Goal: Task Accomplishment & Management: Use online tool/utility

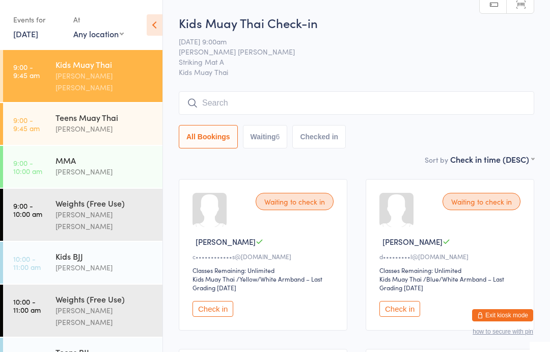
click at [419, 99] on input "search" at bounding box center [357, 102] width 356 height 23
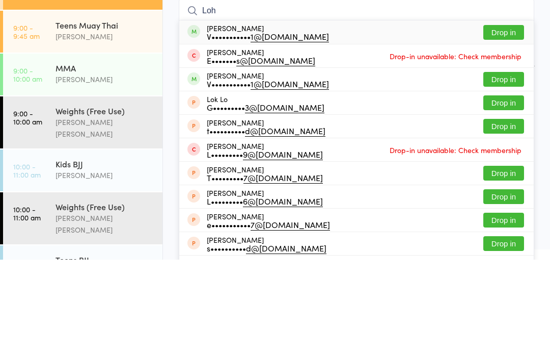
type input "Loh"
click at [511, 117] on button "Drop in" at bounding box center [504, 124] width 41 height 15
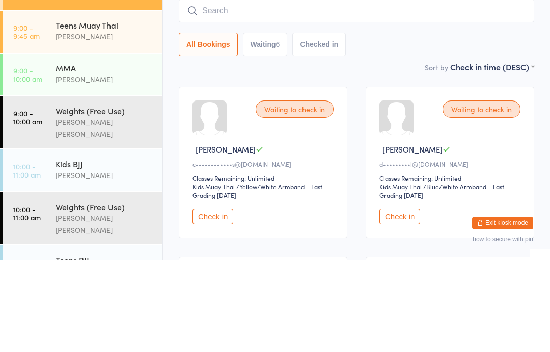
scroll to position [92, 0]
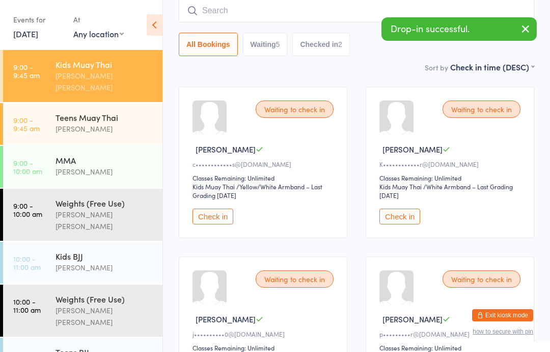
click at [347, 13] on input "search" at bounding box center [357, 10] width 356 height 23
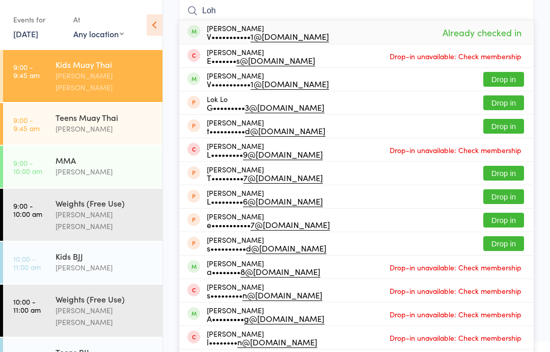
type input "Loh"
click at [507, 77] on button "Drop in" at bounding box center [504, 79] width 41 height 15
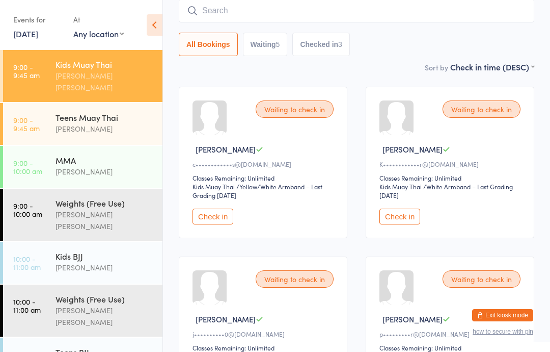
click at [118, 154] on div "MMA" at bounding box center [105, 159] width 98 height 11
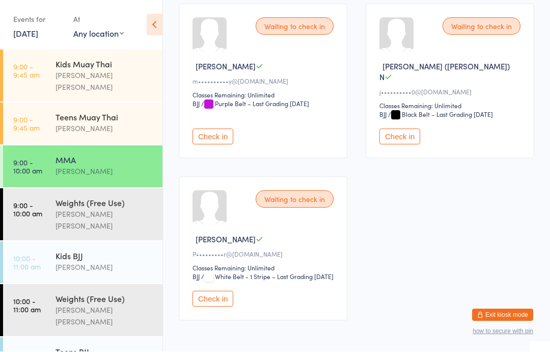
scroll to position [175, 0]
click at [222, 306] on button "Check in" at bounding box center [213, 298] width 41 height 16
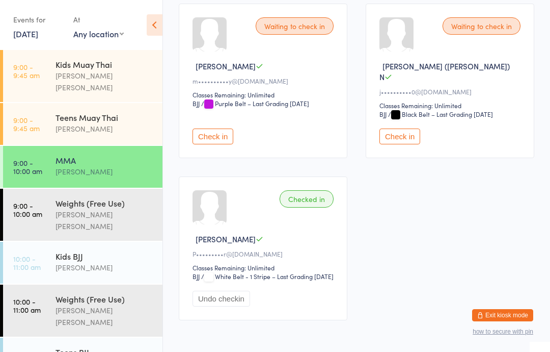
click at [69, 75] on div "[PERSON_NAME] [PERSON_NAME]" at bounding box center [105, 81] width 98 height 23
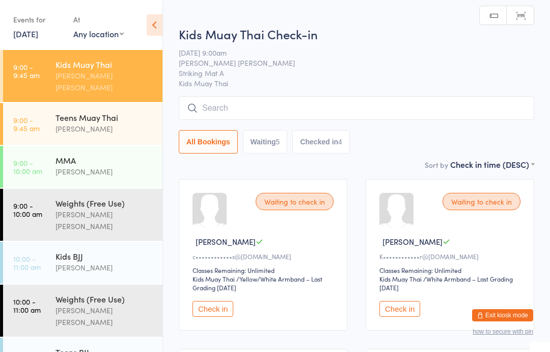
click at [241, 106] on input "search" at bounding box center [357, 107] width 356 height 23
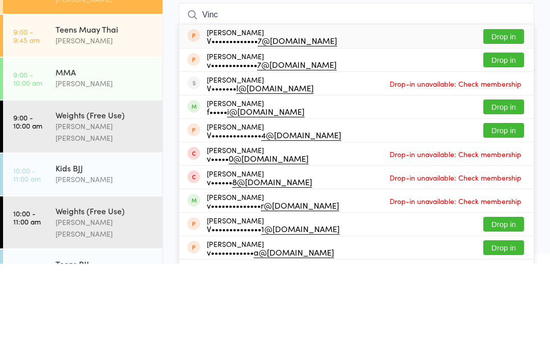
type input "Vinc"
click at [504, 188] on button "Drop in" at bounding box center [504, 195] width 41 height 15
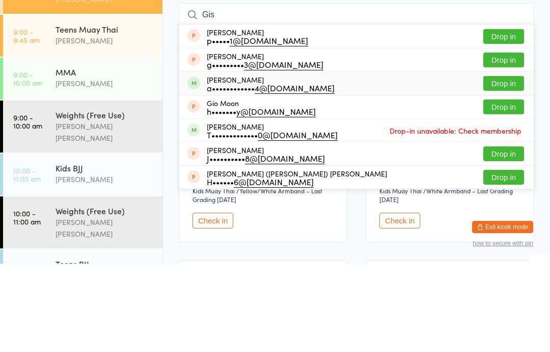
type input "Gis"
click at [237, 172] on div "a•••••••••••• 4@[DOMAIN_NAME]" at bounding box center [271, 176] width 128 height 8
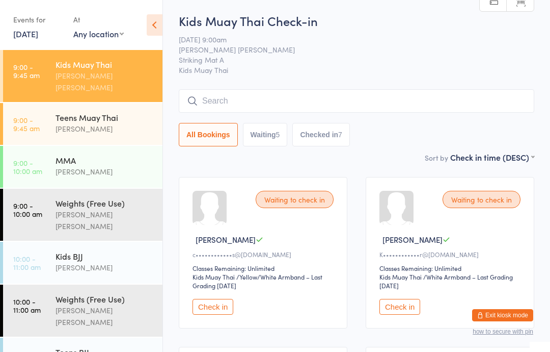
scroll to position [2, 0]
click at [110, 250] on div "Kids BJJ" at bounding box center [105, 255] width 98 height 11
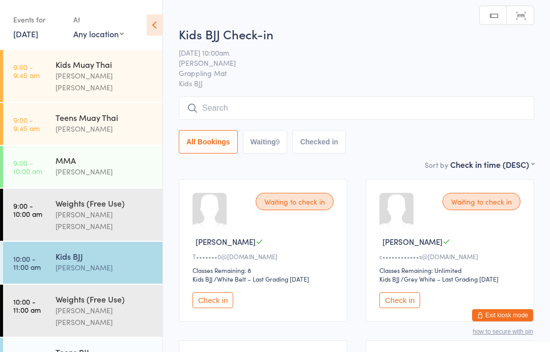
click at [353, 116] on input "search" at bounding box center [357, 107] width 356 height 23
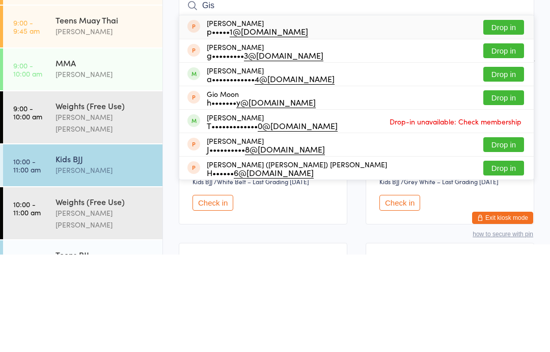
type input "Gis"
click at [233, 172] on div "a•••••••••••• 4@[DOMAIN_NAME]" at bounding box center [271, 176] width 128 height 8
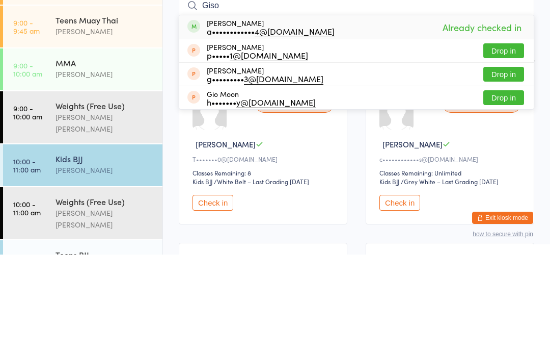
type input "Giso"
click at [247, 124] on div "a•••••••••••• 4@[DOMAIN_NAME]" at bounding box center [271, 128] width 128 height 8
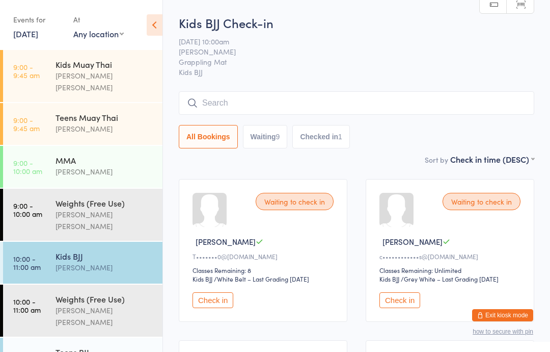
click at [433, 104] on input "search" at bounding box center [357, 102] width 356 height 23
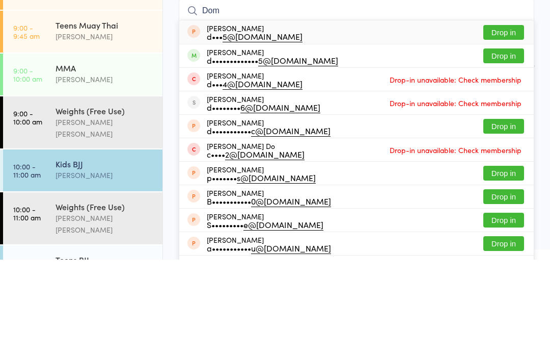
type input "Dom"
click at [500, 141] on button "Drop in" at bounding box center [504, 148] width 41 height 15
click at [500, 125] on div "All Bookings Waiting 9 Checked in 1" at bounding box center [357, 136] width 356 height 23
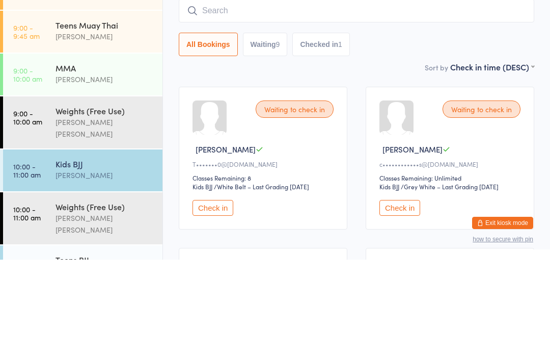
scroll to position [92, 0]
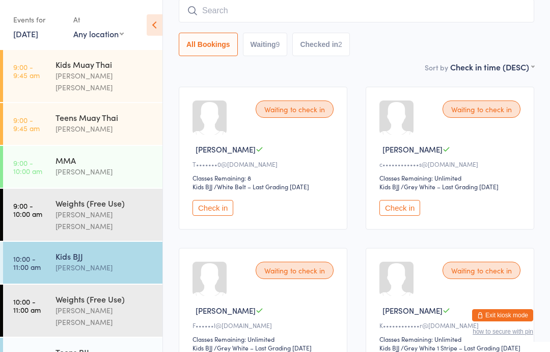
click at [42, 109] on link "9:00 - 9:45 am Teens [PERSON_NAME]" at bounding box center [83, 124] width 160 height 42
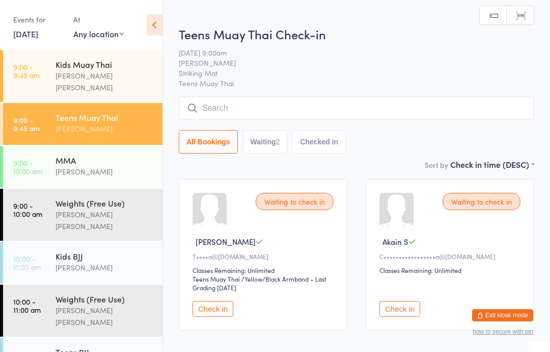
click at [252, 99] on input "search" at bounding box center [357, 107] width 356 height 23
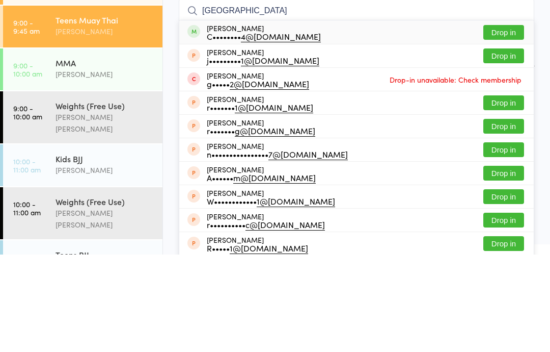
type input "[GEOGRAPHIC_DATA]"
click at [506, 122] on button "Drop in" at bounding box center [504, 129] width 41 height 15
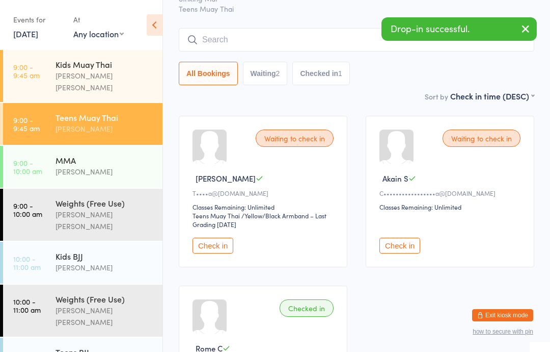
click at [48, 337] on link "10:00 - 11:00 am Teens [PERSON_NAME]" at bounding box center [83, 358] width 160 height 42
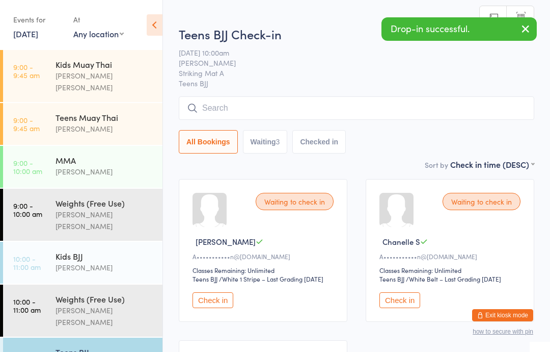
click at [243, 100] on input "search" at bounding box center [357, 107] width 356 height 23
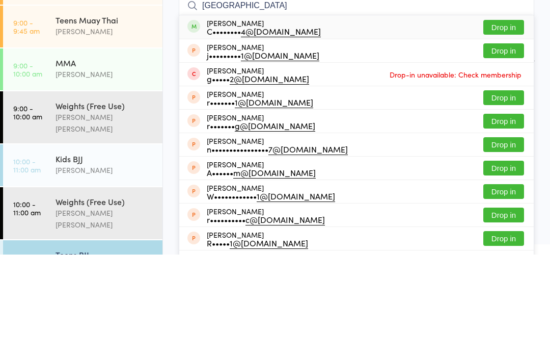
type input "[GEOGRAPHIC_DATA]"
click at [493, 117] on button "Drop in" at bounding box center [504, 124] width 41 height 15
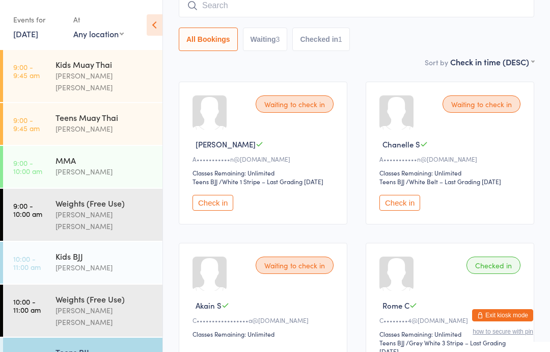
click at [277, 5] on input "search" at bounding box center [357, 5] width 356 height 23
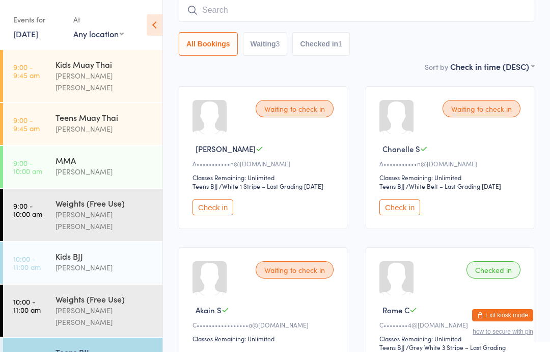
scroll to position [92, 0]
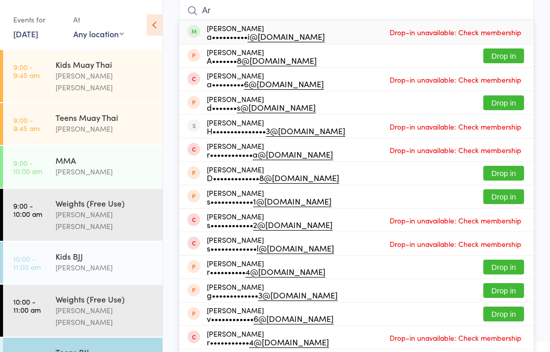
type input "A"
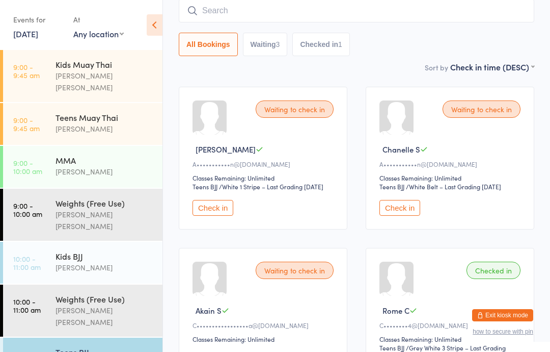
click at [113, 103] on div "Teens [PERSON_NAME]" at bounding box center [109, 123] width 107 height 40
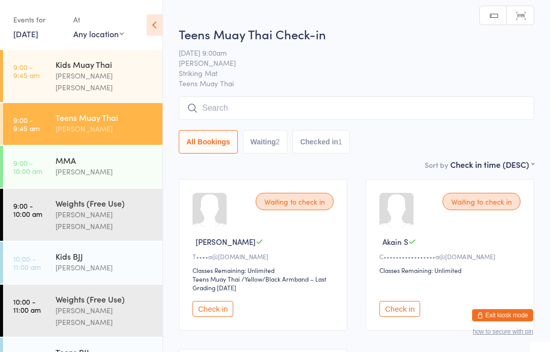
click at [280, 102] on input "search" at bounding box center [357, 107] width 356 height 23
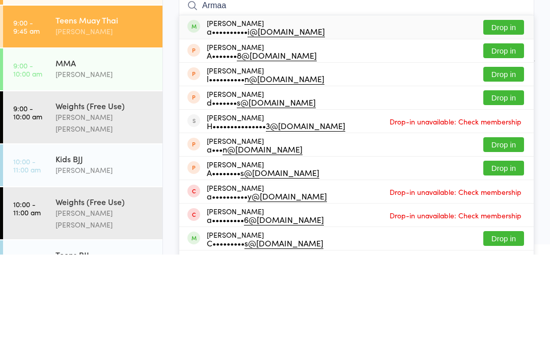
type input "Armaa"
click at [512, 117] on button "Drop in" at bounding box center [504, 124] width 41 height 15
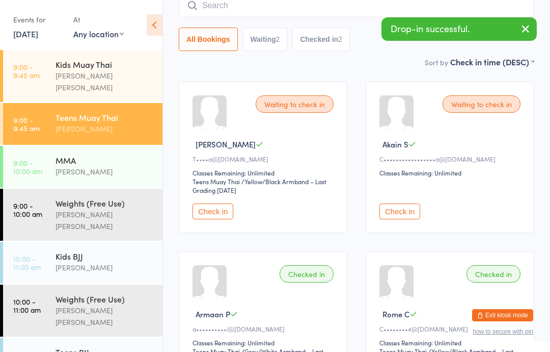
click at [41, 91] on link "9:00 - 9:45 am Kids Muay Thai [PERSON_NAME] [PERSON_NAME]" at bounding box center [83, 76] width 160 height 52
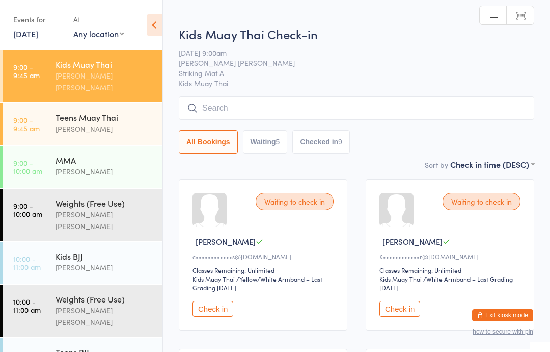
click at [401, 112] on input "search" at bounding box center [357, 107] width 356 height 23
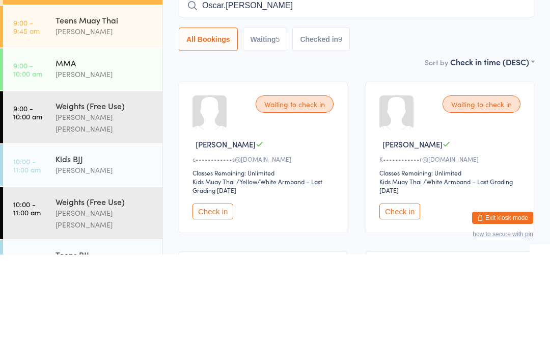
type input "Oscar.[PERSON_NAME]"
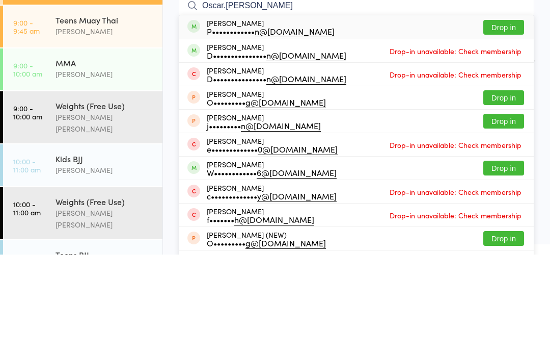
click at [510, 117] on button "Drop in" at bounding box center [504, 124] width 41 height 15
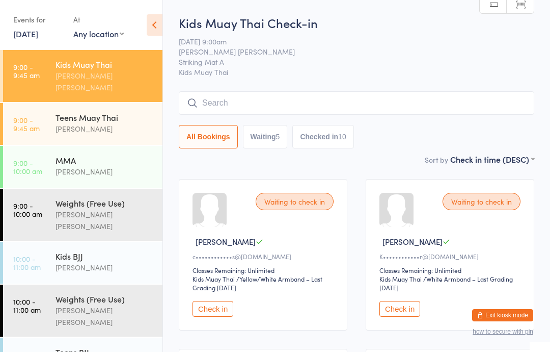
click at [241, 102] on input "search" at bounding box center [357, 102] width 356 height 23
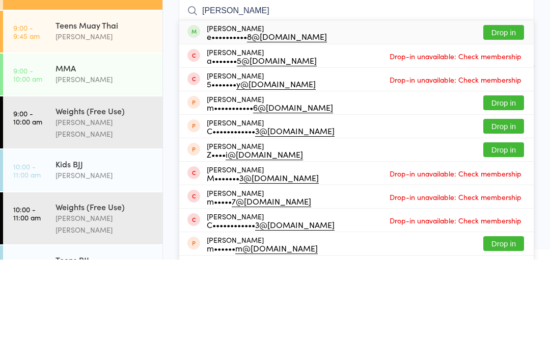
type input "[PERSON_NAME]"
click at [504, 117] on button "Drop in" at bounding box center [504, 124] width 41 height 15
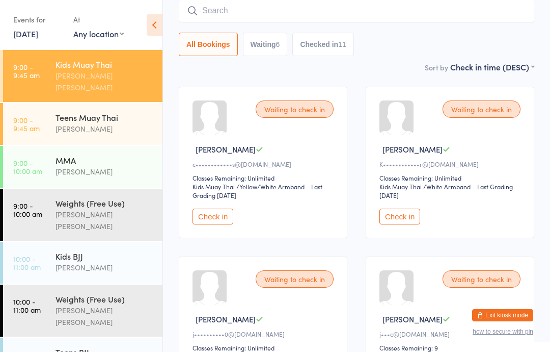
click at [105, 71] on div "[PERSON_NAME] [PERSON_NAME]" at bounding box center [105, 81] width 98 height 23
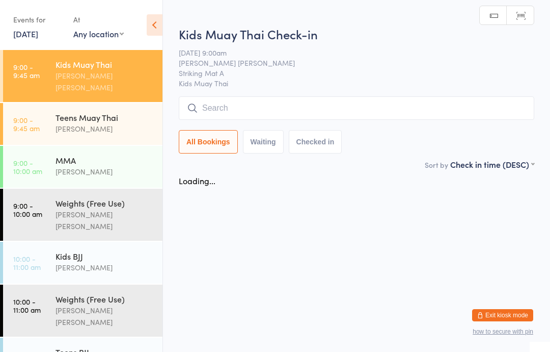
scroll to position [0, 0]
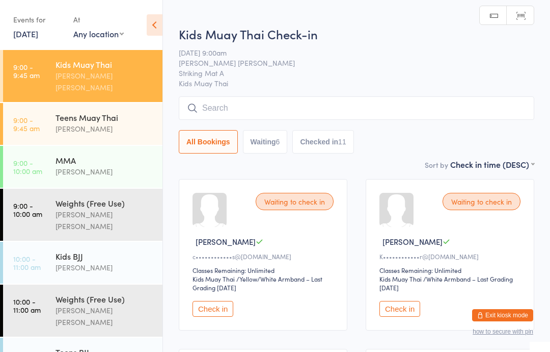
click at [257, 109] on input "search" at bounding box center [357, 107] width 356 height 23
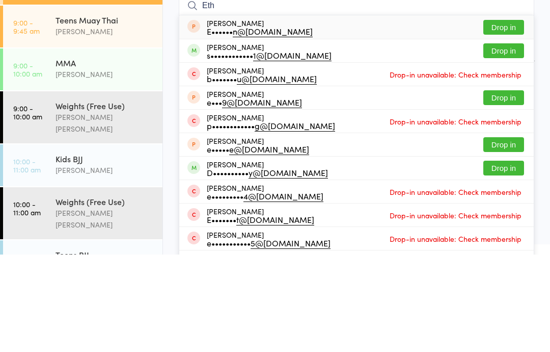
type input "Eth"
click at [508, 141] on button "Drop in" at bounding box center [504, 148] width 41 height 15
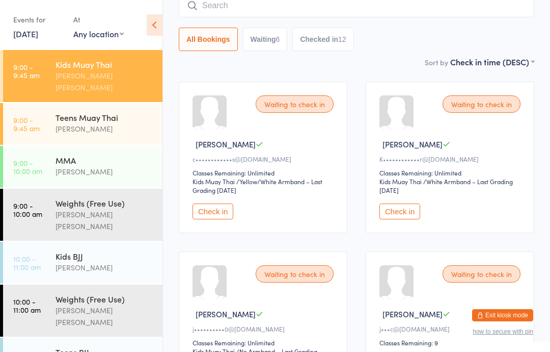
click at [121, 258] on div "Kids BJJ [PERSON_NAME]" at bounding box center [109, 262] width 107 height 40
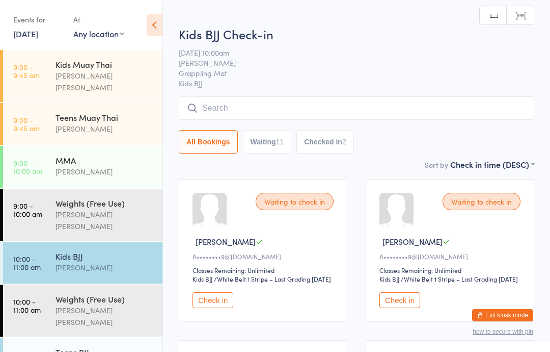
click at [360, 102] on input "search" at bounding box center [357, 107] width 356 height 23
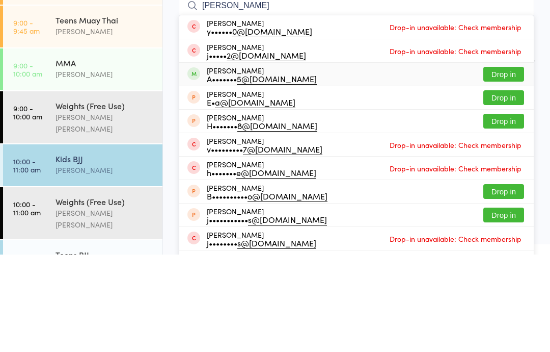
type input "[PERSON_NAME]"
click at [506, 164] on button "Drop in" at bounding box center [504, 171] width 41 height 15
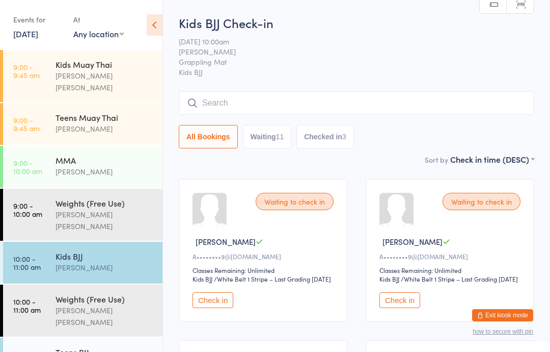
click at [286, 110] on input "search" at bounding box center [357, 102] width 356 height 23
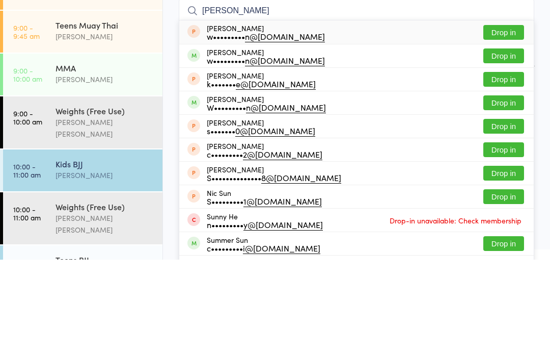
type input "[PERSON_NAME]"
click at [207, 187] on div "[PERSON_NAME] W••••••••• n@[DOMAIN_NAME]" at bounding box center [266, 195] width 119 height 16
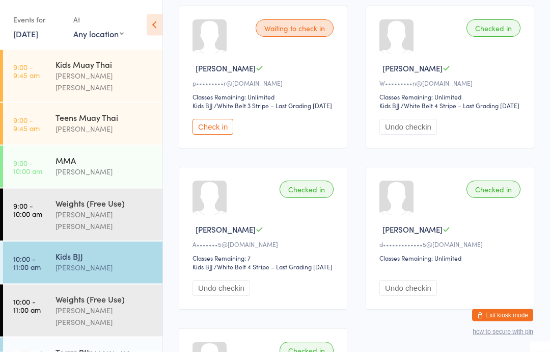
scroll to position [978, 0]
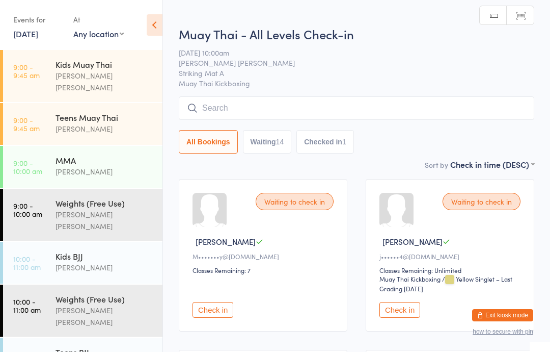
click at [398, 310] on button "Check in" at bounding box center [400, 310] width 41 height 16
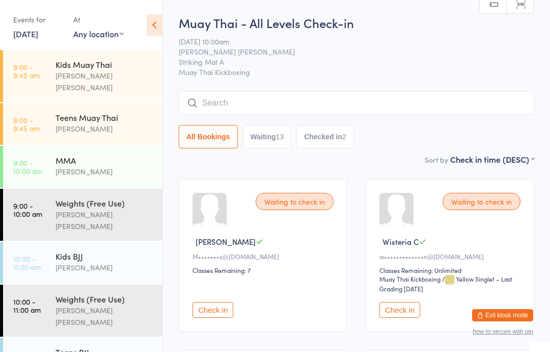
click at [119, 346] on div "Teens BJJ" at bounding box center [105, 351] width 98 height 11
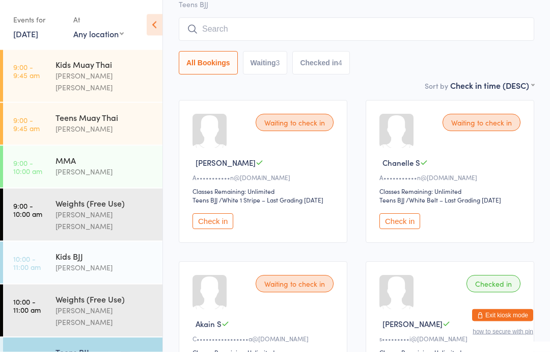
scroll to position [79, 0]
click at [211, 229] on button "Check in" at bounding box center [213, 221] width 41 height 16
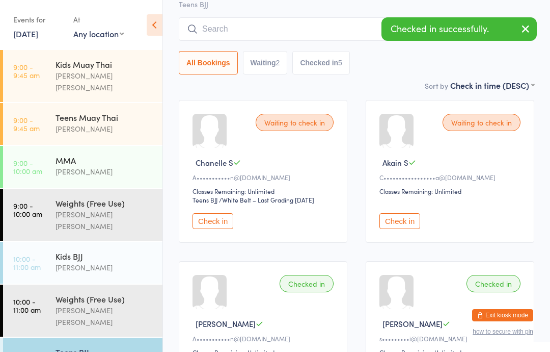
click at [395, 227] on button "Check in" at bounding box center [400, 221] width 41 height 16
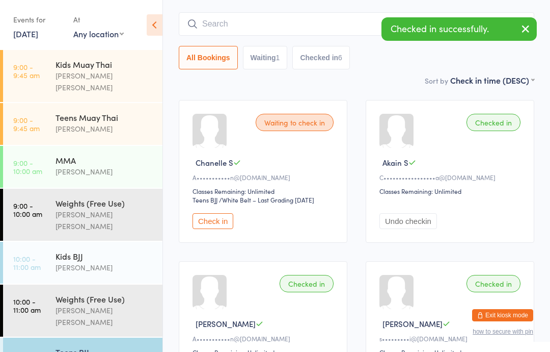
click at [212, 225] on button "Check in" at bounding box center [213, 221] width 41 height 16
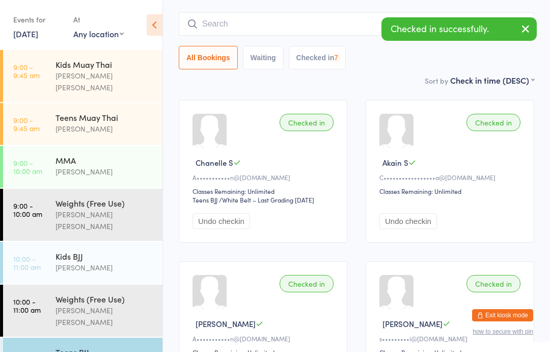
click at [413, 223] on button "Undo checkin" at bounding box center [409, 221] width 58 height 16
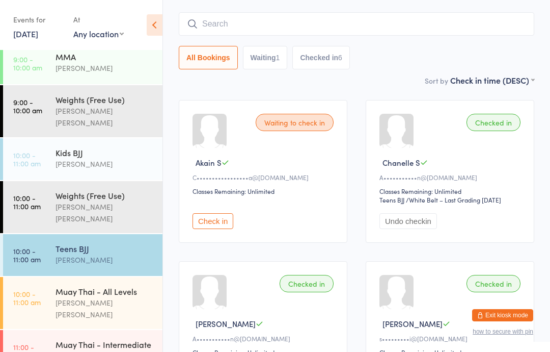
scroll to position [102, 0]
click at [126, 286] on div "Muay Thai - All Levels" at bounding box center [105, 291] width 98 height 11
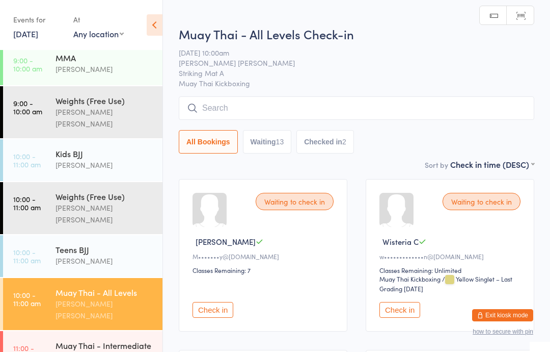
click at [317, 102] on input "search" at bounding box center [357, 107] width 356 height 23
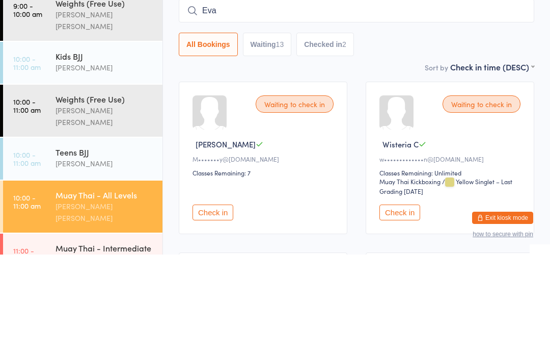
type input "[PERSON_NAME]"
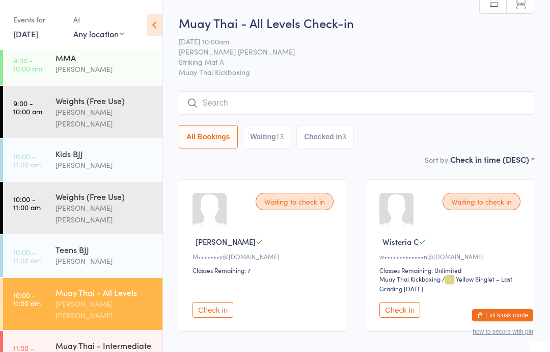
click at [270, 83] on div "Muay Thai - All Levels Check-in [DATE] 10:00am [PERSON_NAME] [PERSON_NAME] Stri…" at bounding box center [357, 83] width 356 height 139
click at [266, 94] on input "search" at bounding box center [357, 102] width 356 height 23
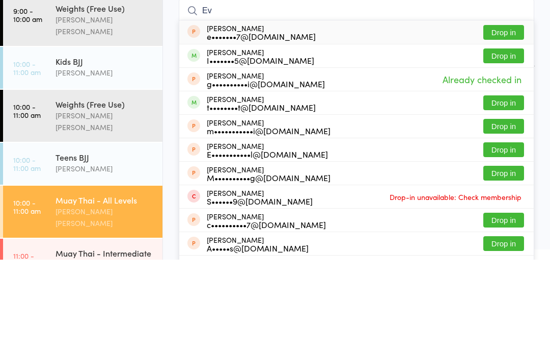
type input "E"
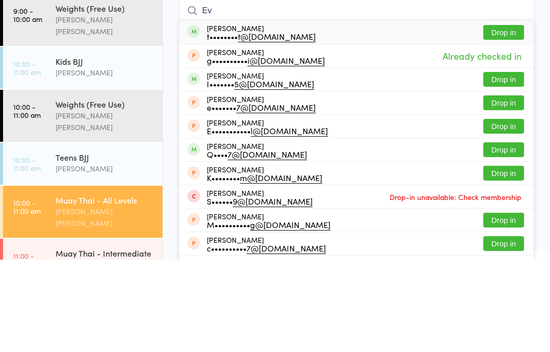
type input "Ev"
click at [513, 117] on button "Drop in" at bounding box center [504, 124] width 41 height 15
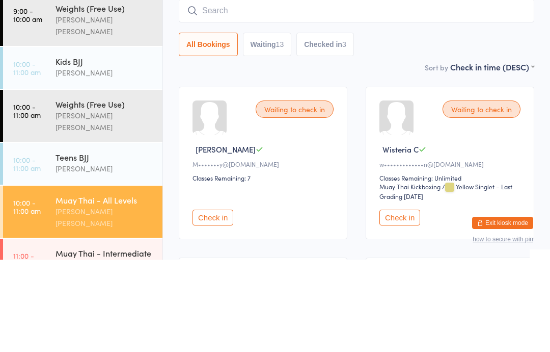
scroll to position [92, 0]
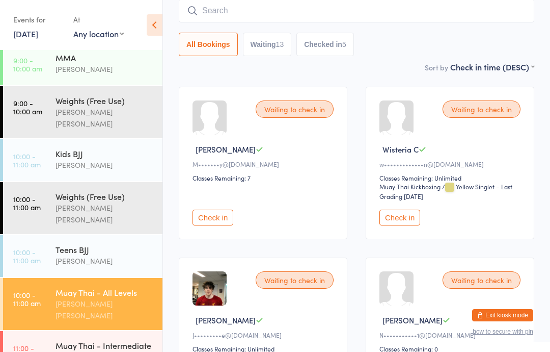
click at [89, 148] on div "Kids BJJ" at bounding box center [105, 153] width 98 height 11
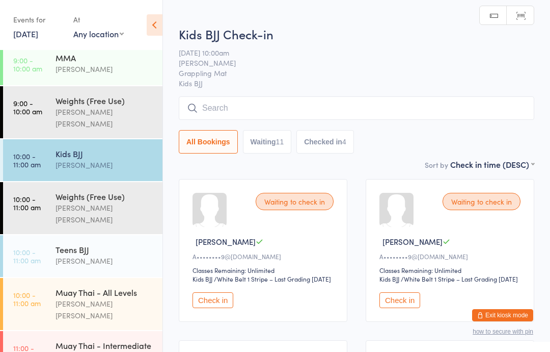
click at [243, 112] on input "search" at bounding box center [357, 107] width 356 height 23
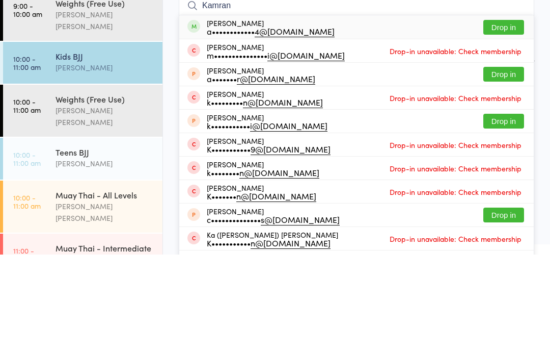
type input "Kamran"
click at [497, 117] on button "Drop in" at bounding box center [504, 124] width 41 height 15
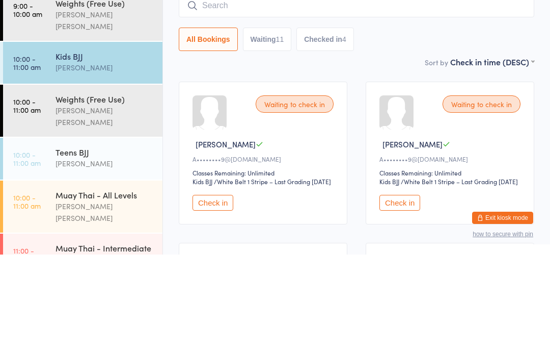
scroll to position [97, 0]
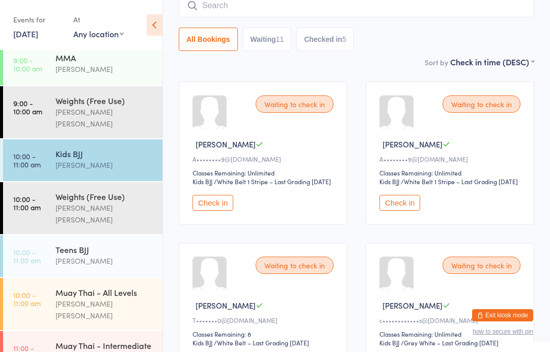
click at [97, 281] on div "Muay Thai - All Levels [PERSON_NAME] [PERSON_NAME]" at bounding box center [109, 304] width 107 height 52
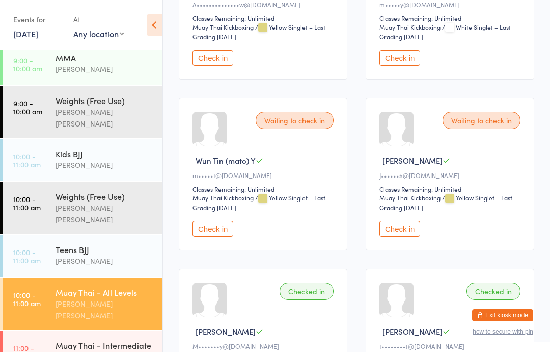
scroll to position [937, 0]
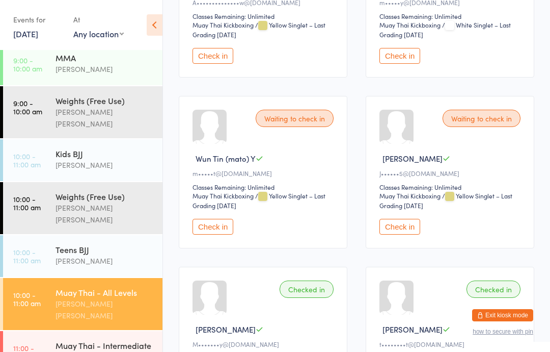
click at [395, 234] on button "Check in" at bounding box center [400, 227] width 41 height 16
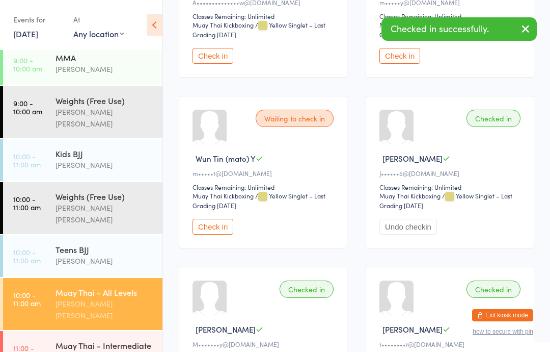
click at [103, 339] on div "Muay Thai - Intermediate Sparring" at bounding box center [105, 350] width 98 height 22
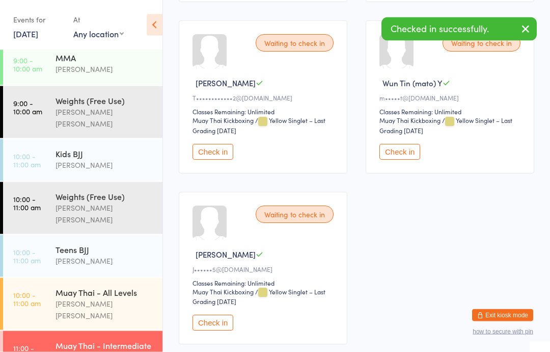
scroll to position [546, 0]
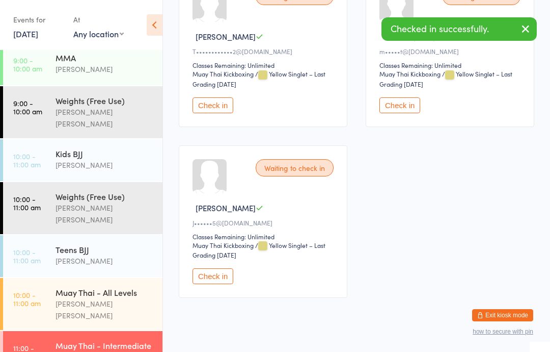
click at [203, 284] on button "Check in" at bounding box center [213, 276] width 41 height 16
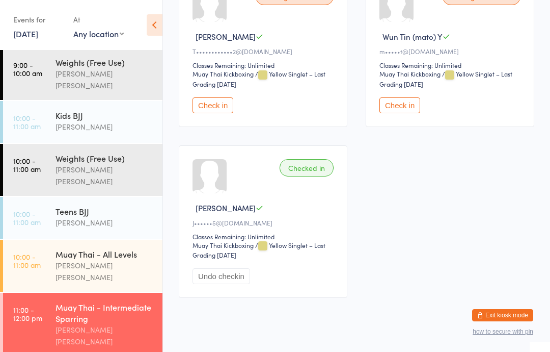
scroll to position [140, 0]
click at [88, 260] on div "[PERSON_NAME] [PERSON_NAME]" at bounding box center [105, 271] width 98 height 23
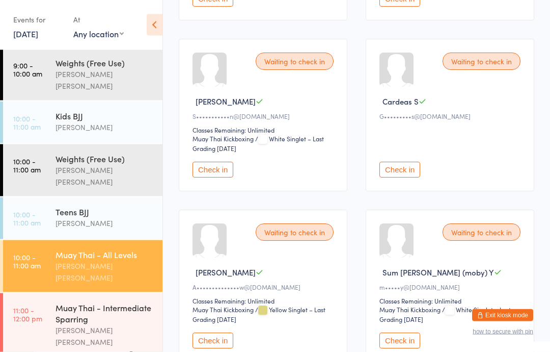
click at [218, 178] on button "Check in" at bounding box center [213, 170] width 41 height 16
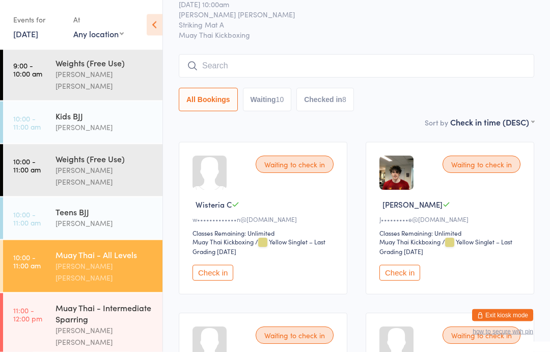
click at [209, 276] on button "Check in" at bounding box center [213, 273] width 41 height 16
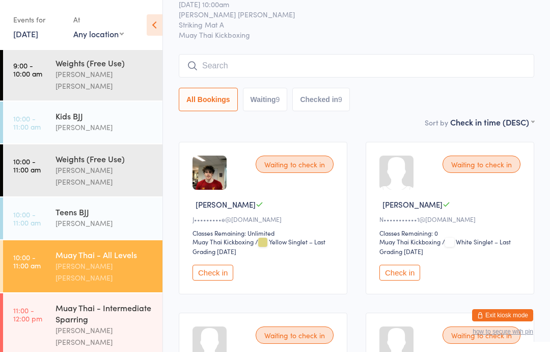
click at [456, 85] on div "All Bookings Waiting 9 Checked in 9" at bounding box center [357, 82] width 356 height 57
click at [450, 85] on div "All Bookings Waiting 9 Checked in 9" at bounding box center [357, 82] width 356 height 57
click at [442, 73] on input "search" at bounding box center [357, 65] width 356 height 23
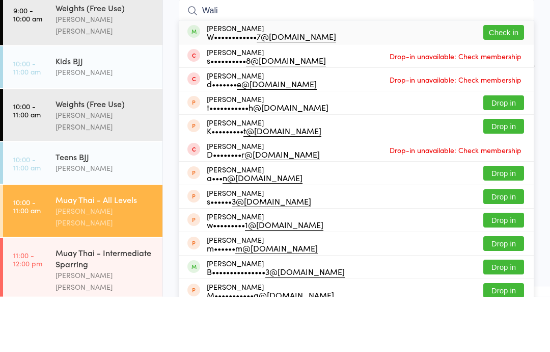
type input "Wali"
click at [506, 81] on button "Check in" at bounding box center [504, 88] width 41 height 15
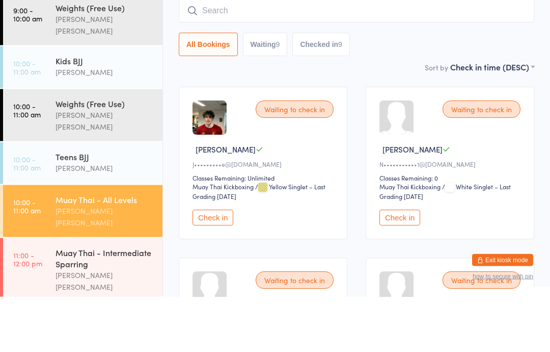
scroll to position [92, 0]
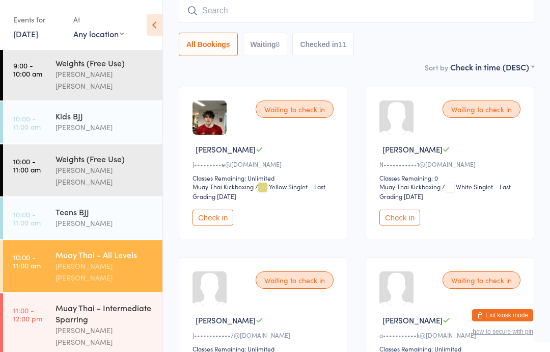
click at [294, 3] on input "search" at bounding box center [357, 10] width 356 height 23
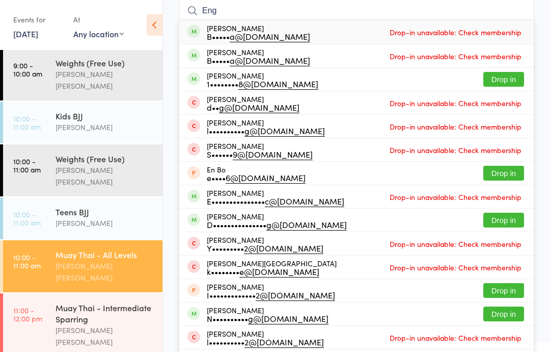
type input "Eng"
click at [497, 35] on span "Drop-in unavailable: Check membership" at bounding box center [455, 31] width 137 height 15
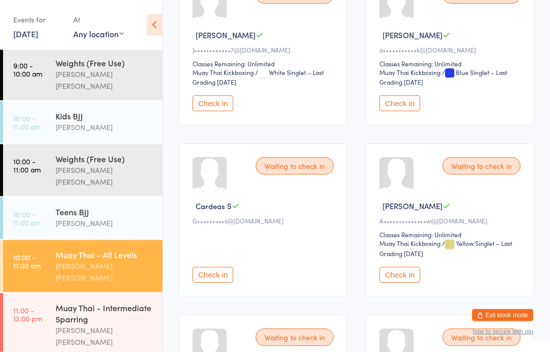
scroll to position [378, 0]
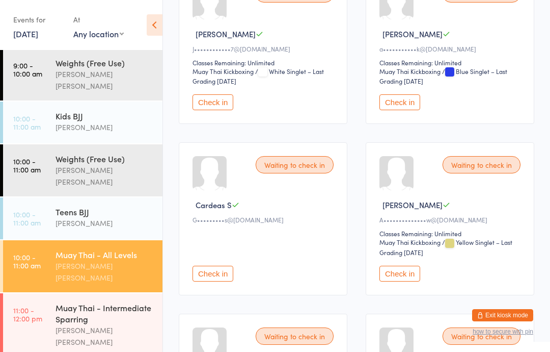
click at [226, 278] on button "Check in" at bounding box center [213, 274] width 41 height 16
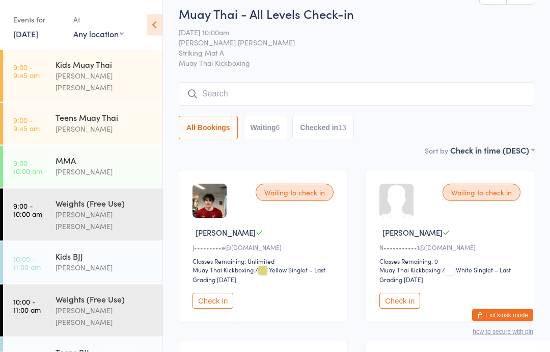
scroll to position [0, 0]
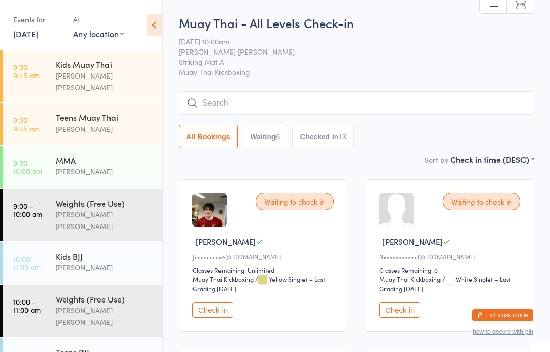
click at [310, 101] on input "search" at bounding box center [357, 102] width 356 height 23
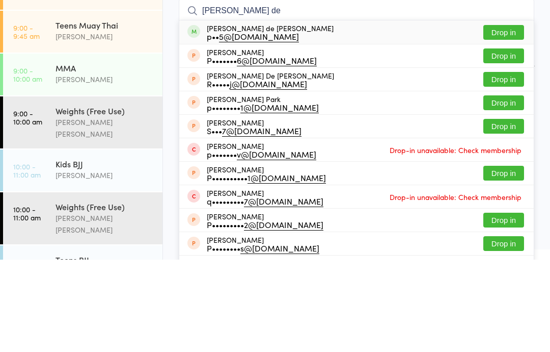
type input "[PERSON_NAME] de"
click at [518, 117] on button "Drop in" at bounding box center [504, 124] width 41 height 15
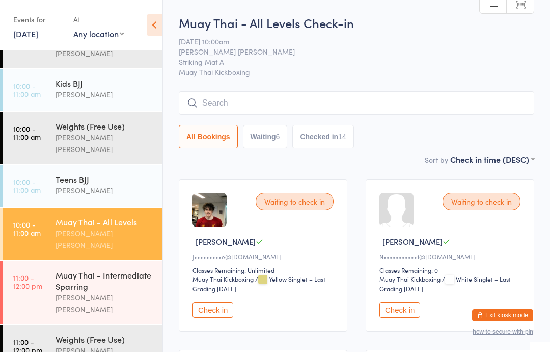
scroll to position [174, 0]
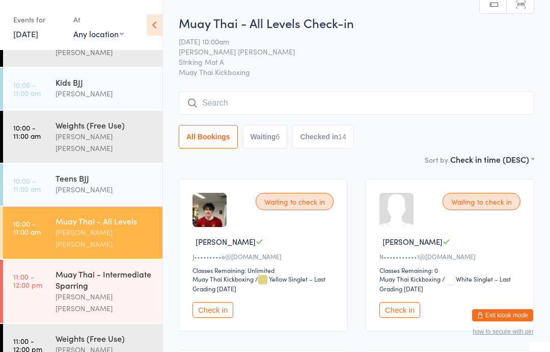
click at [467, 96] on input "search" at bounding box center [357, 102] width 356 height 23
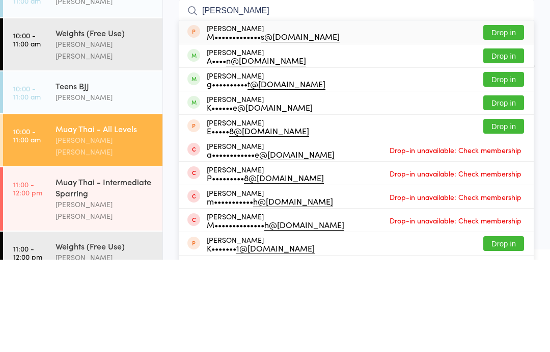
type input "[PERSON_NAME]"
click at [512, 141] on button "Drop in" at bounding box center [504, 148] width 41 height 15
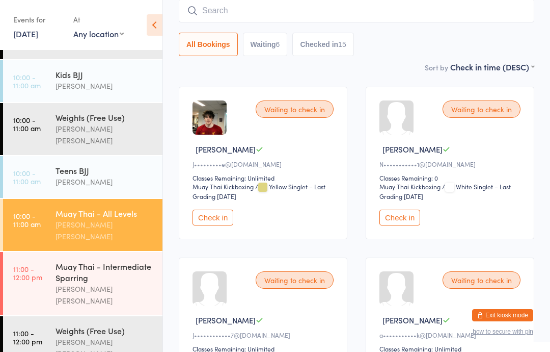
scroll to position [181, 0]
click at [105, 261] on div "Muay Thai - Intermediate Sparring" at bounding box center [105, 272] width 98 height 22
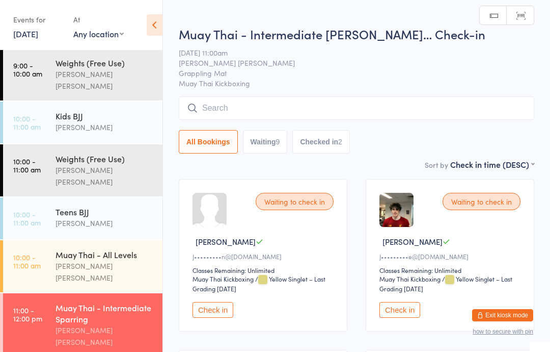
click at [250, 105] on input "search" at bounding box center [357, 107] width 356 height 23
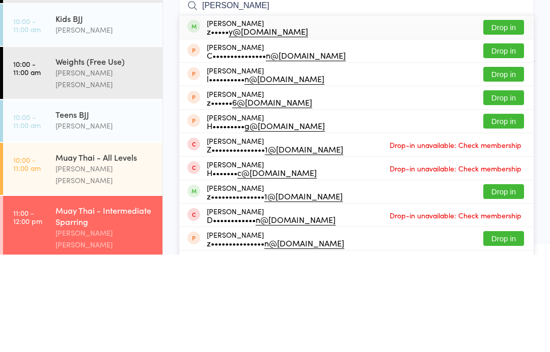
type input "[PERSON_NAME]"
click at [506, 117] on button "Drop in" at bounding box center [504, 124] width 41 height 15
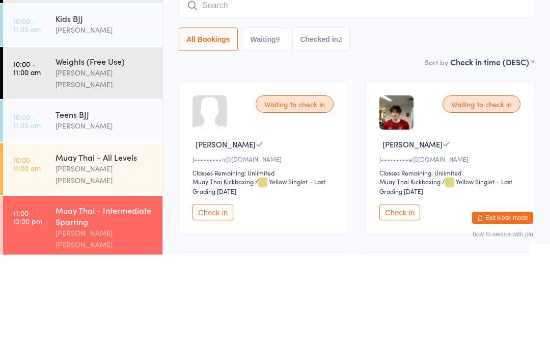
scroll to position [97, 0]
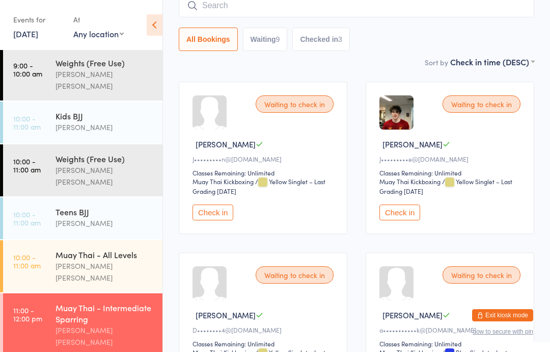
click at [216, 213] on button "Check in" at bounding box center [213, 212] width 41 height 16
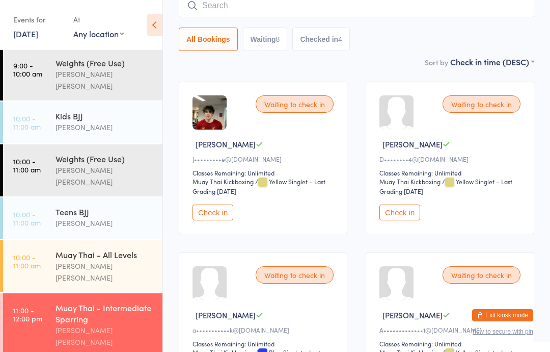
scroll to position [0, 0]
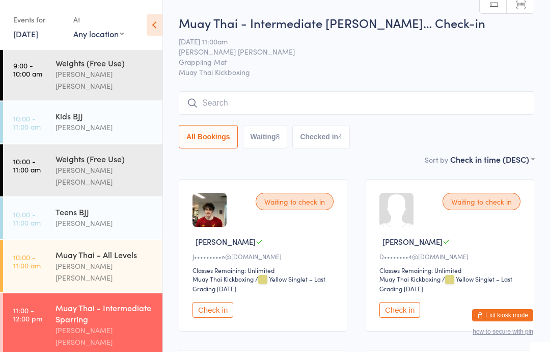
click at [344, 105] on input "search" at bounding box center [357, 102] width 356 height 23
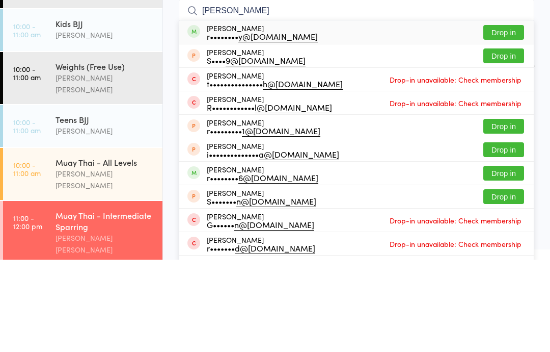
type input "[PERSON_NAME]"
click at [517, 117] on button "Drop in" at bounding box center [504, 124] width 41 height 15
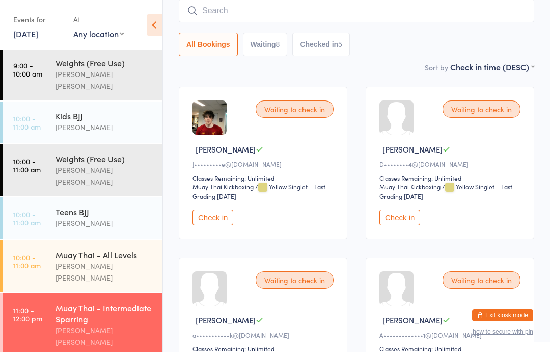
click at [110, 110] on div "Kids BJJ" at bounding box center [105, 115] width 98 height 11
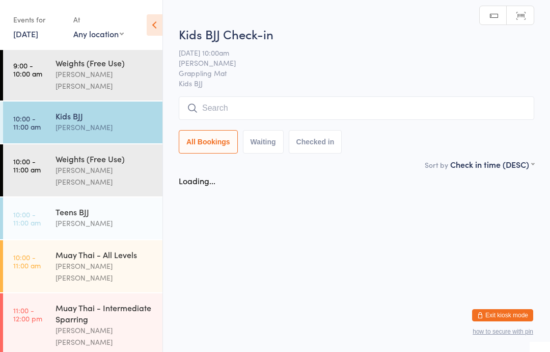
click at [259, 106] on input "search" at bounding box center [357, 107] width 356 height 23
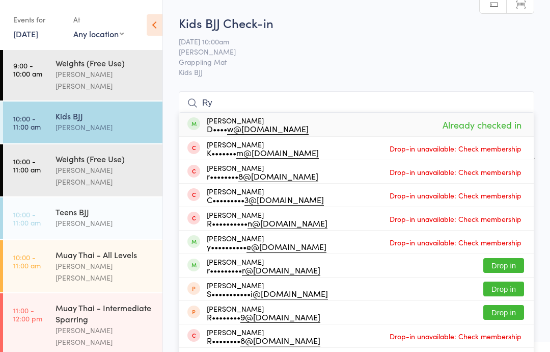
type input "R"
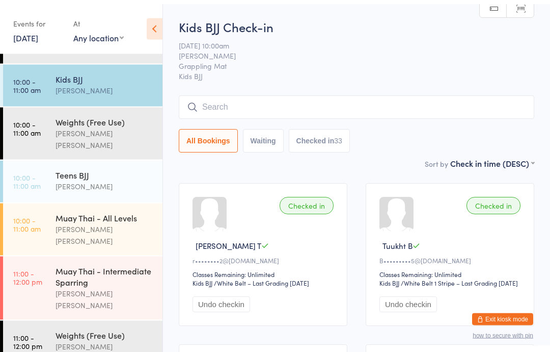
scroll to position [104, 0]
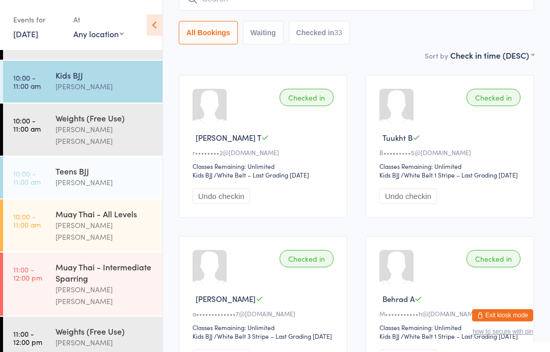
click at [100, 252] on div "Muay Thai - Intermediate Sparring [PERSON_NAME] [PERSON_NAME]" at bounding box center [109, 283] width 107 height 63
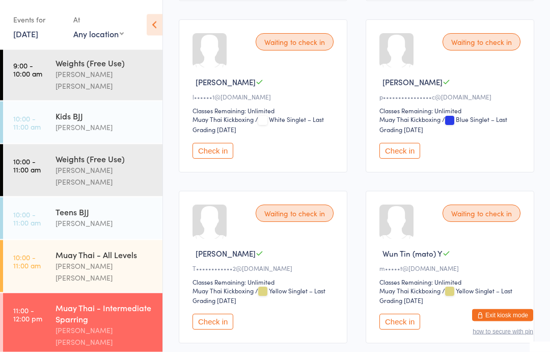
scroll to position [504, 0]
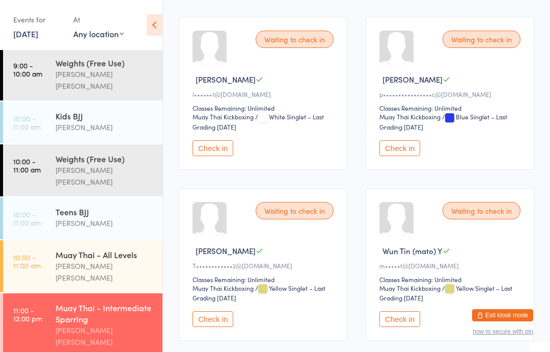
click at [222, 327] on button "Check in" at bounding box center [213, 319] width 41 height 16
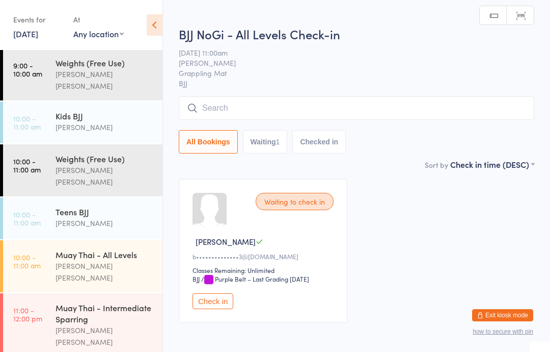
click at [279, 113] on input "search" at bounding box center [357, 107] width 356 height 23
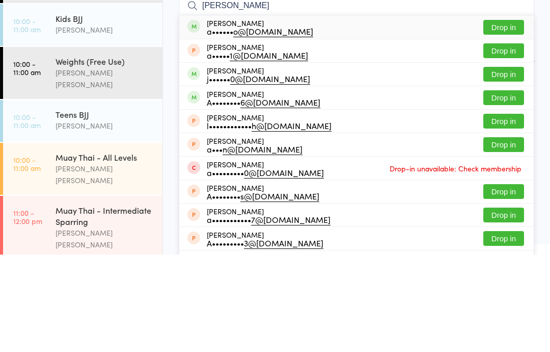
type input "[PERSON_NAME]"
click at [505, 117] on button "Drop in" at bounding box center [504, 124] width 41 height 15
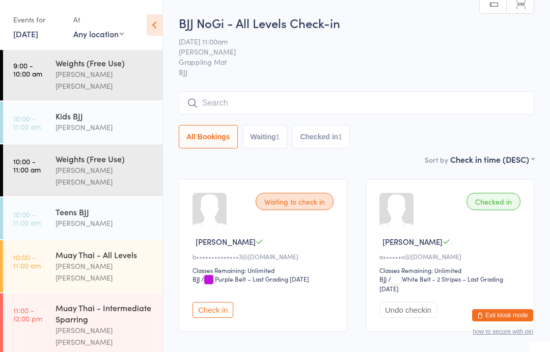
click at [406, 98] on input "search" at bounding box center [357, 102] width 356 height 23
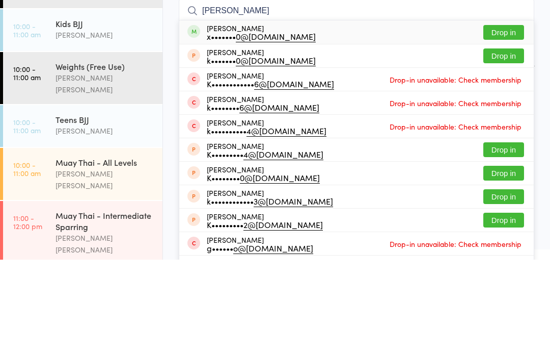
type input "[PERSON_NAME]"
click at [513, 117] on button "Drop in" at bounding box center [504, 124] width 41 height 15
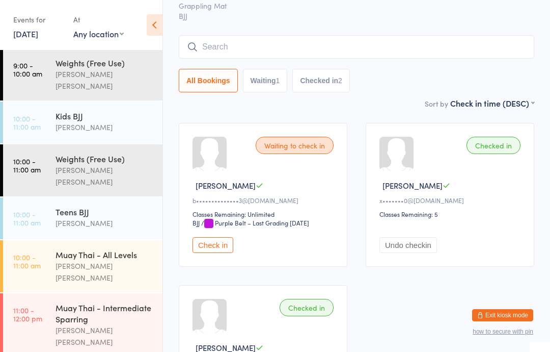
scroll to position [140, 0]
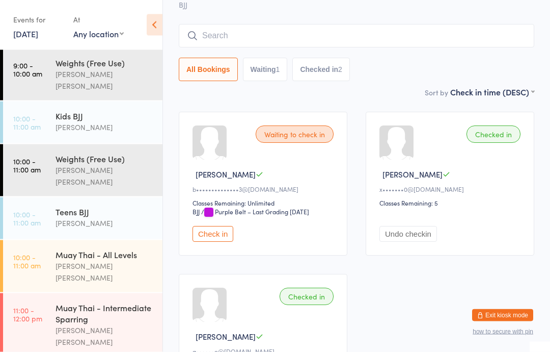
click at [215, 233] on button "Check in" at bounding box center [213, 234] width 41 height 16
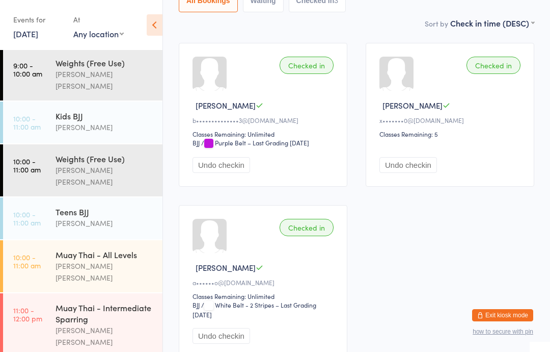
scroll to position [0, 0]
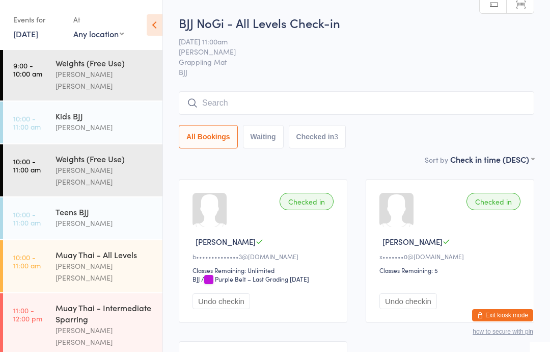
click at [227, 103] on input "search" at bounding box center [357, 102] width 356 height 23
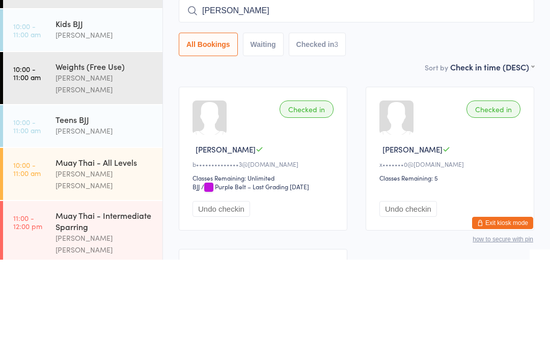
type input "[PERSON_NAME]"
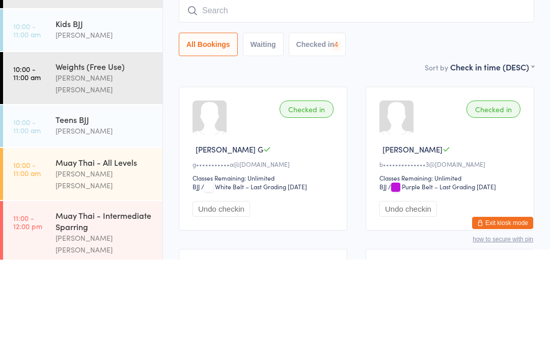
click at [298, 91] on input "search" at bounding box center [357, 102] width 356 height 23
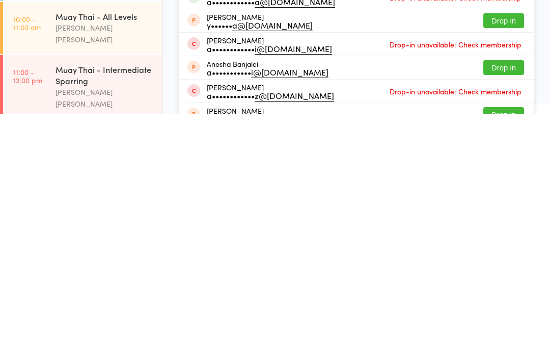
scroll to position [30, 0]
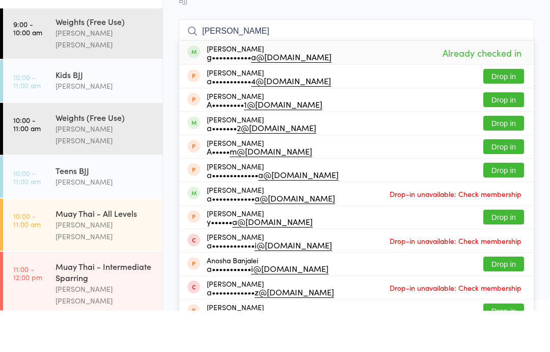
type input "[PERSON_NAME]"
click at [485, 86] on span "Already checked in" at bounding box center [482, 95] width 84 height 18
